Goal: Find contact information: Find contact information

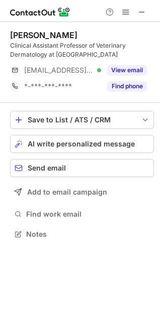
scroll to position [227, 160]
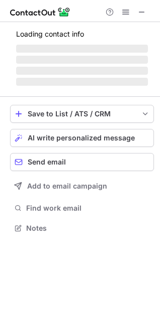
scroll to position [243, 160]
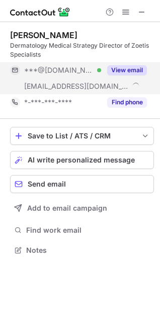
click at [127, 66] on button "View email" at bounding box center [127, 70] width 40 height 10
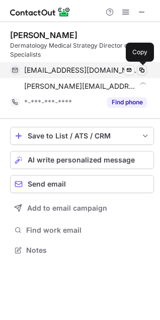
click at [140, 68] on span at bounding box center [141, 70] width 8 height 8
click at [144, 70] on span at bounding box center [141, 70] width 8 height 8
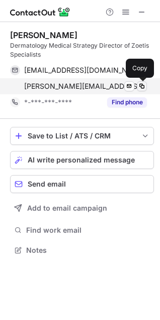
click at [144, 86] on span at bounding box center [141, 86] width 8 height 8
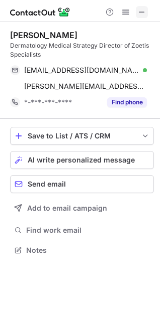
click at [144, 12] on span at bounding box center [141, 12] width 8 height 8
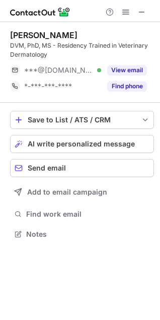
scroll to position [227, 160]
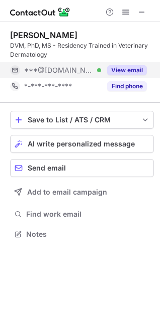
click at [120, 66] on button "View email" at bounding box center [127, 70] width 40 height 10
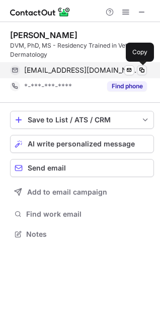
click at [142, 73] on span at bounding box center [141, 70] width 8 height 8
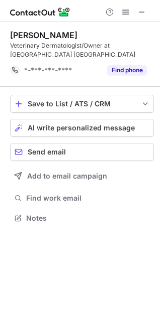
scroll to position [211, 160]
click at [138, 12] on span at bounding box center [141, 12] width 8 height 8
